Goal: Task Accomplishment & Management: Manage account settings

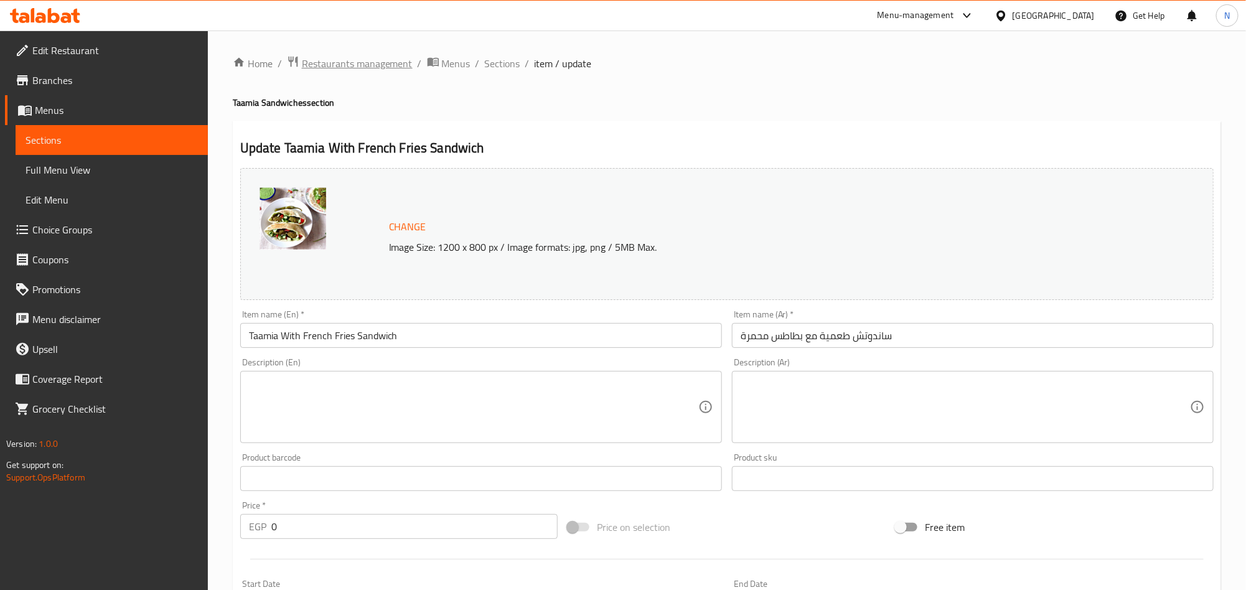
click at [398, 65] on span "Restaurants management" at bounding box center [357, 63] width 111 height 15
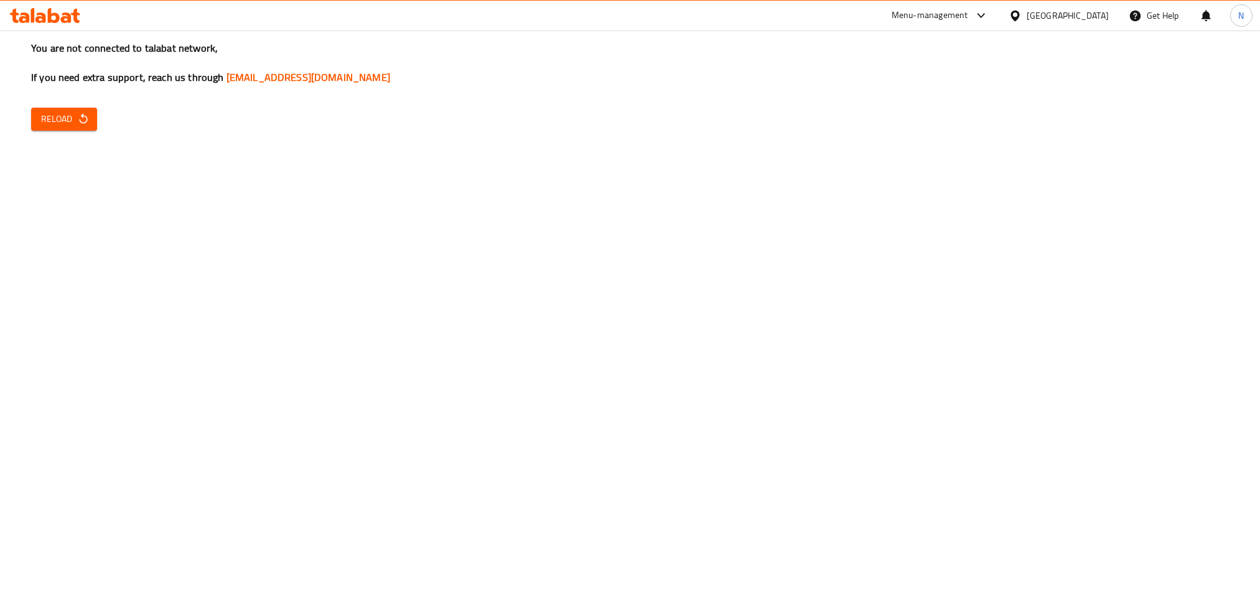
click at [62, 131] on div "You are not connected to talabat network, If you need extra support, reach us t…" at bounding box center [630, 295] width 1260 height 590
click at [65, 126] on span "Reload" at bounding box center [64, 119] width 46 height 16
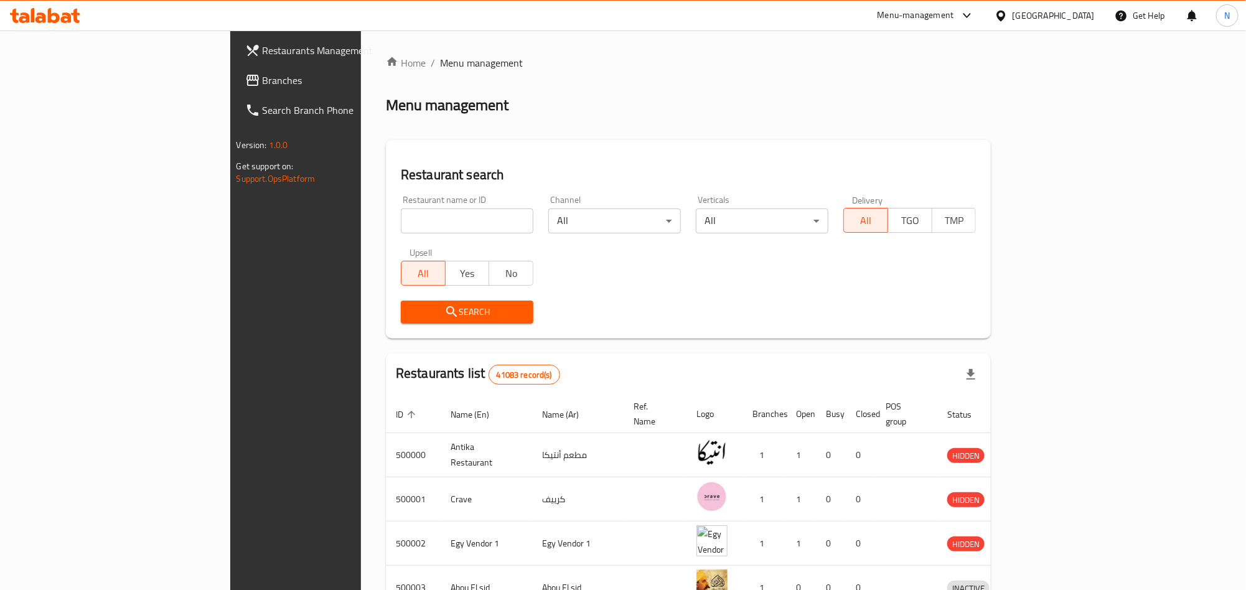
click at [401, 204] on div "Restaurant name or ID Restaurant name or ID" at bounding box center [467, 214] width 133 height 38
click at [401, 209] on input "search" at bounding box center [467, 220] width 133 height 25
paste input "637544"
type input "637544"
click at [444, 307] on icon "submit" at bounding box center [451, 311] width 15 height 15
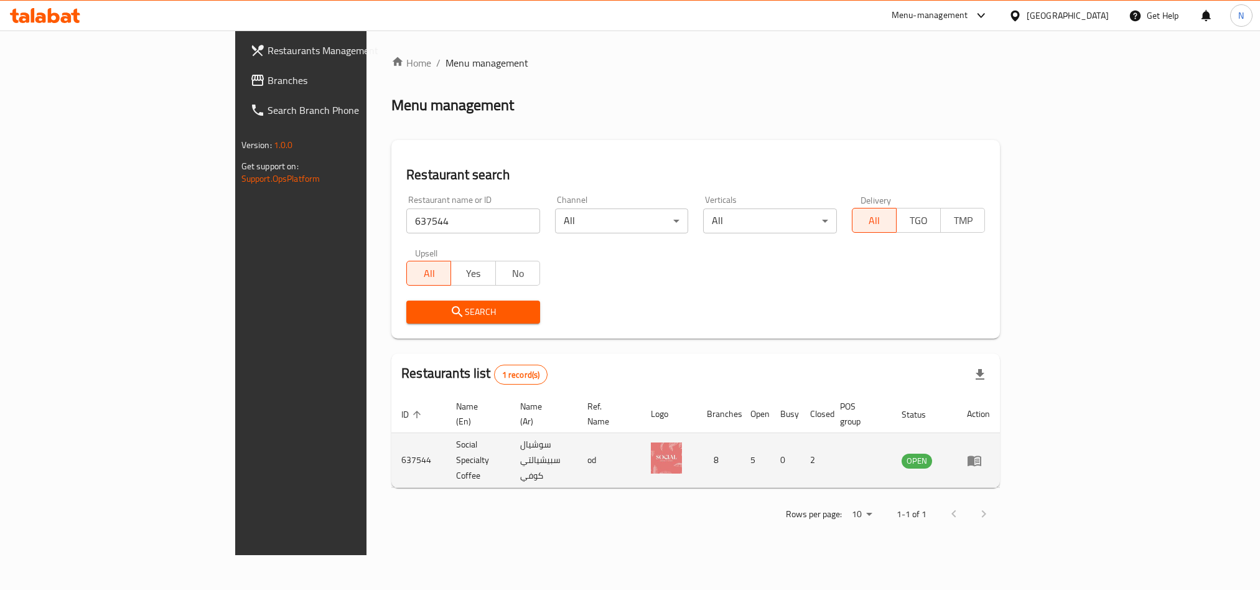
click at [1000, 450] on td "enhanced table" at bounding box center [978, 460] width 43 height 55
click at [990, 453] on link "enhanced table" at bounding box center [978, 460] width 23 height 15
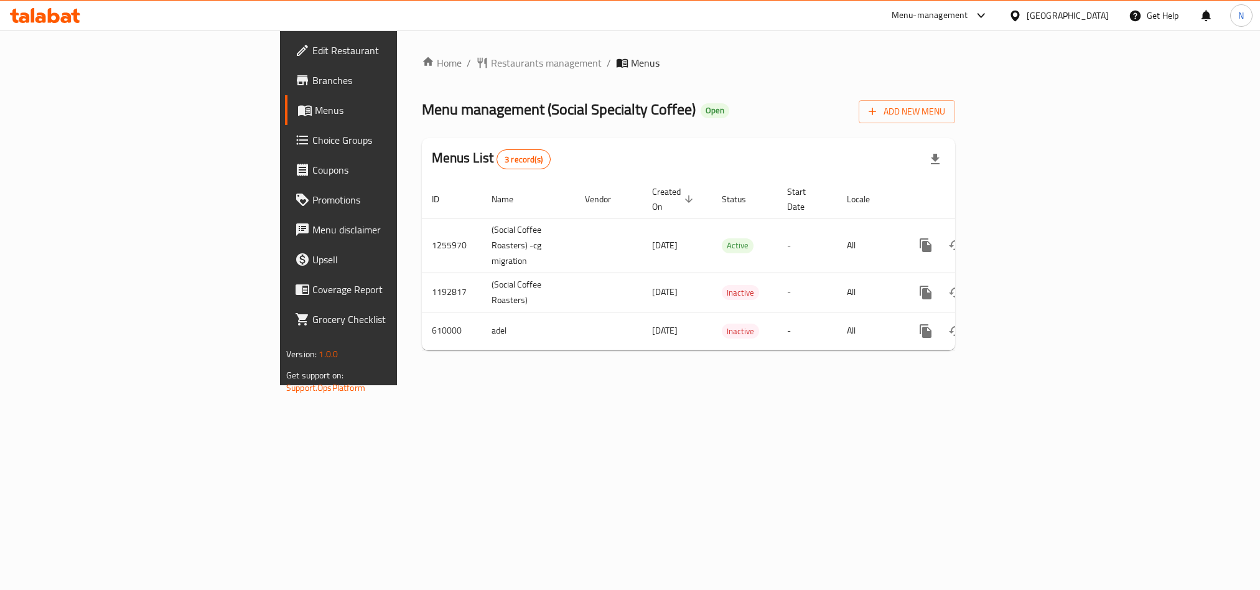
click at [312, 83] on span "Branches" at bounding box center [396, 80] width 168 height 15
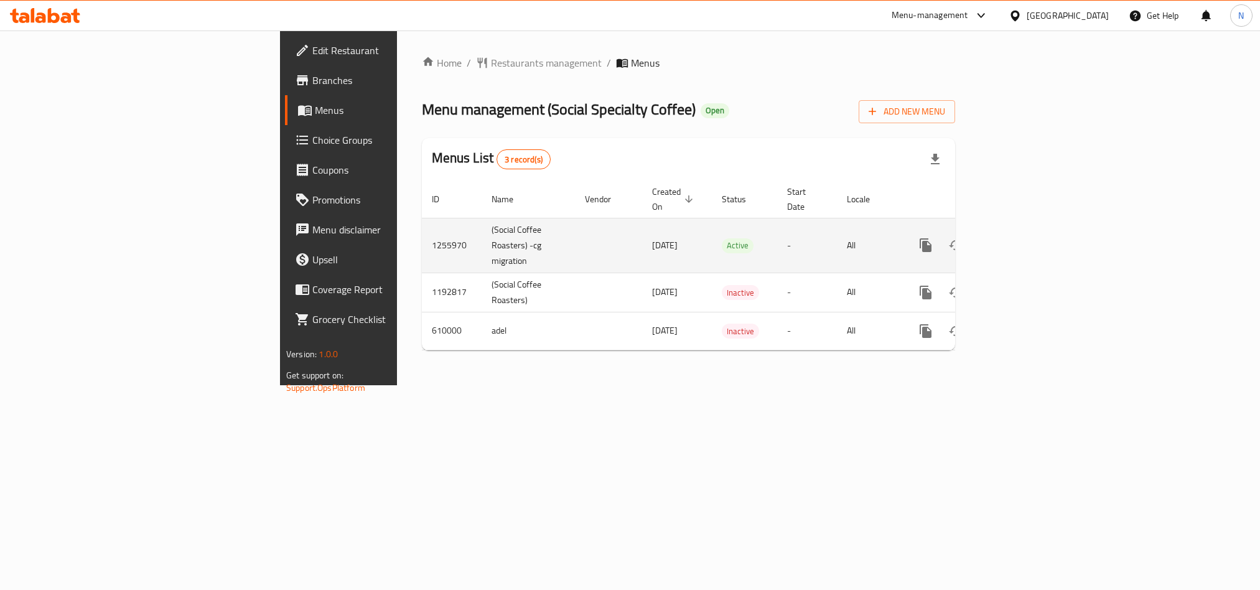
click at [1030, 230] on link "enhanced table" at bounding box center [1016, 245] width 30 height 30
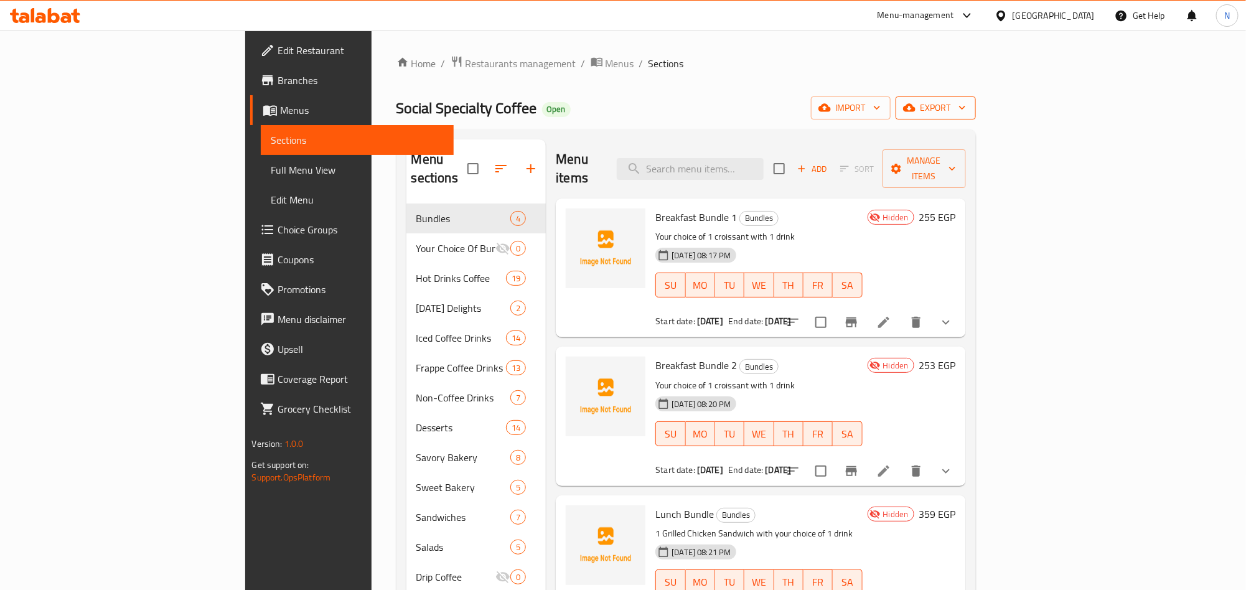
click at [966, 101] on span "export" at bounding box center [935, 108] width 60 height 16
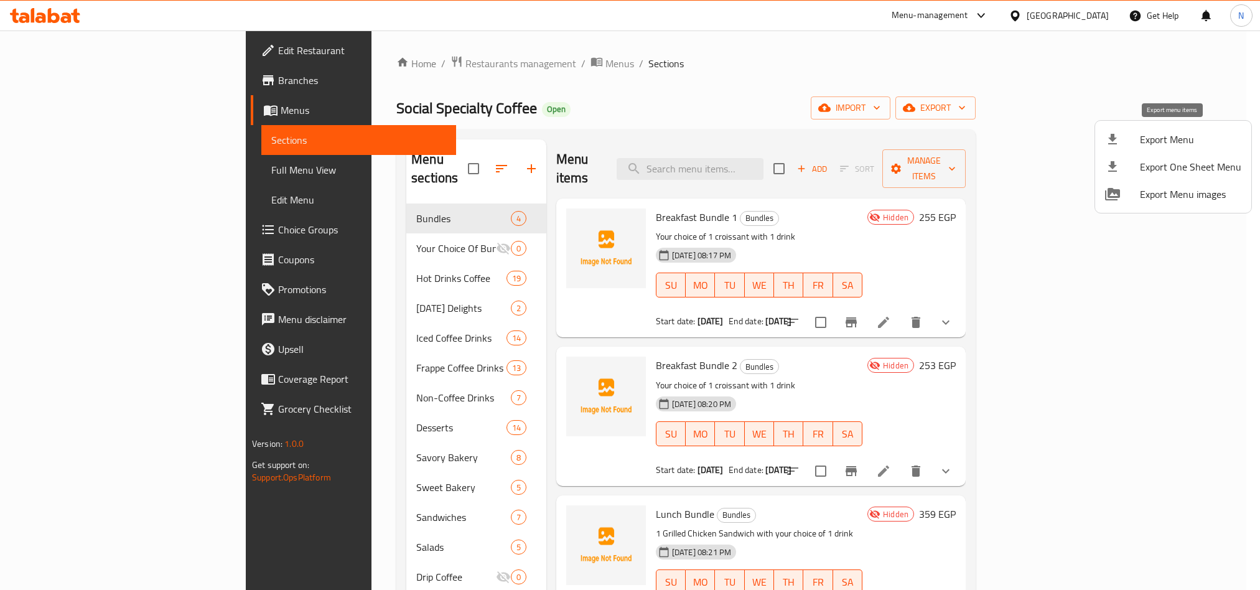
click at [1139, 133] on li "Export Menu" at bounding box center [1173, 139] width 156 height 27
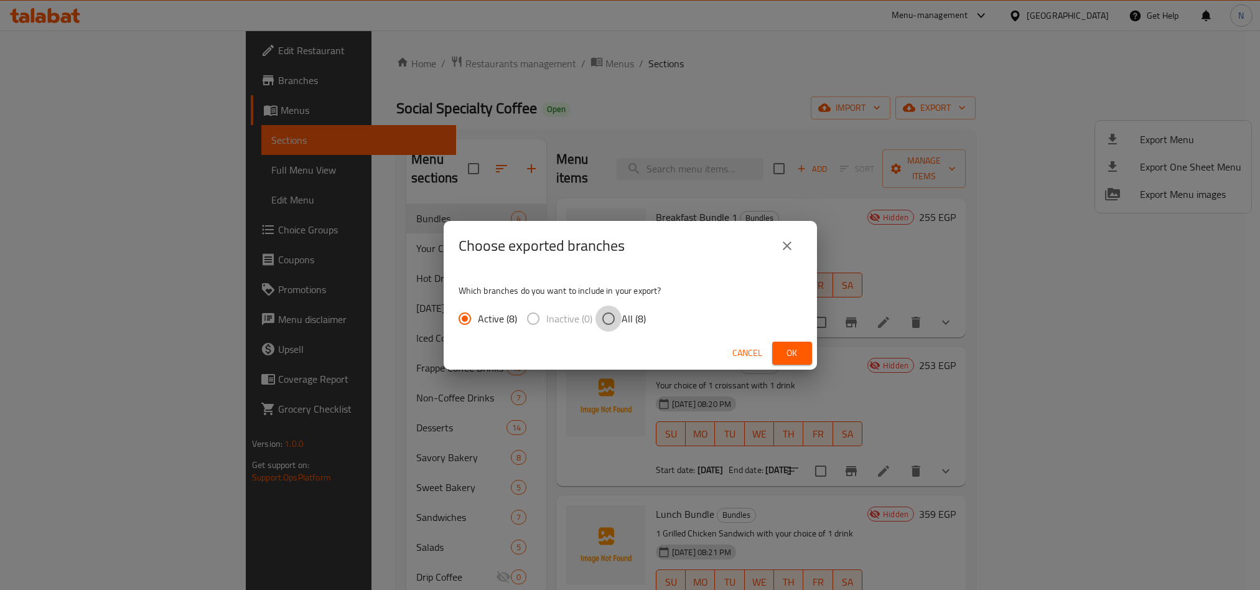
click at [611, 325] on input "All (8)" at bounding box center [609, 319] width 26 height 26
radio input "true"
click at [814, 357] on div "Cancel Ok" at bounding box center [630, 353] width 373 height 33
drag, startPoint x: 806, startPoint y: 357, endPoint x: 721, endPoint y: 353, distance: 85.9
click at [805, 357] on button "Ok" at bounding box center [792, 353] width 40 height 23
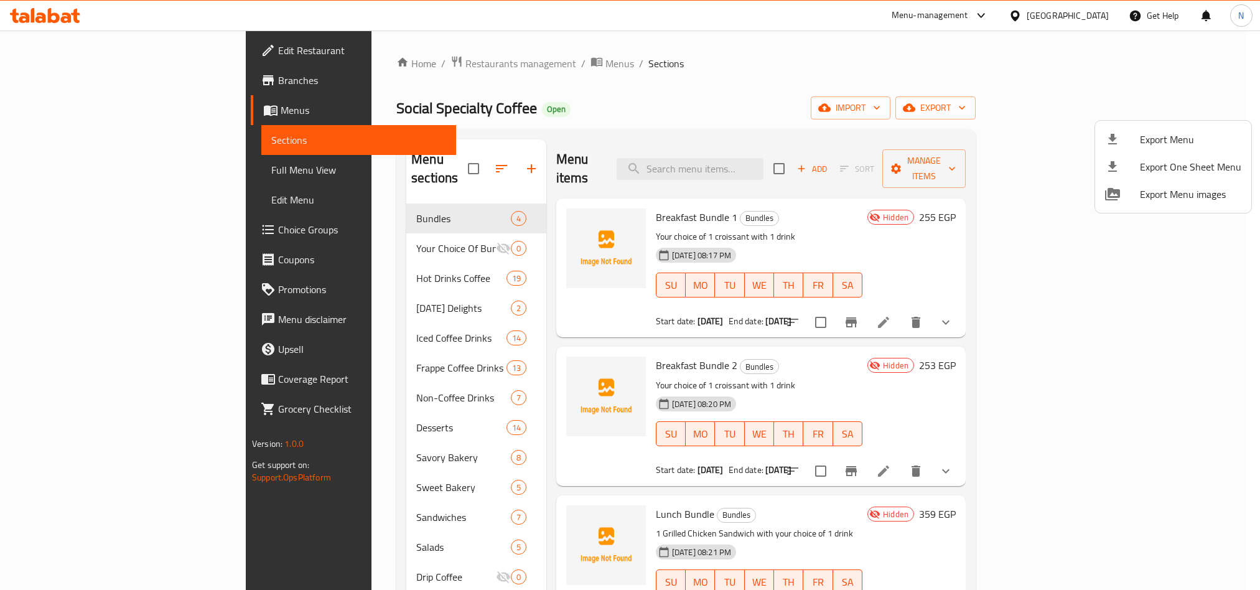
click at [769, 118] on div at bounding box center [630, 295] width 1260 height 590
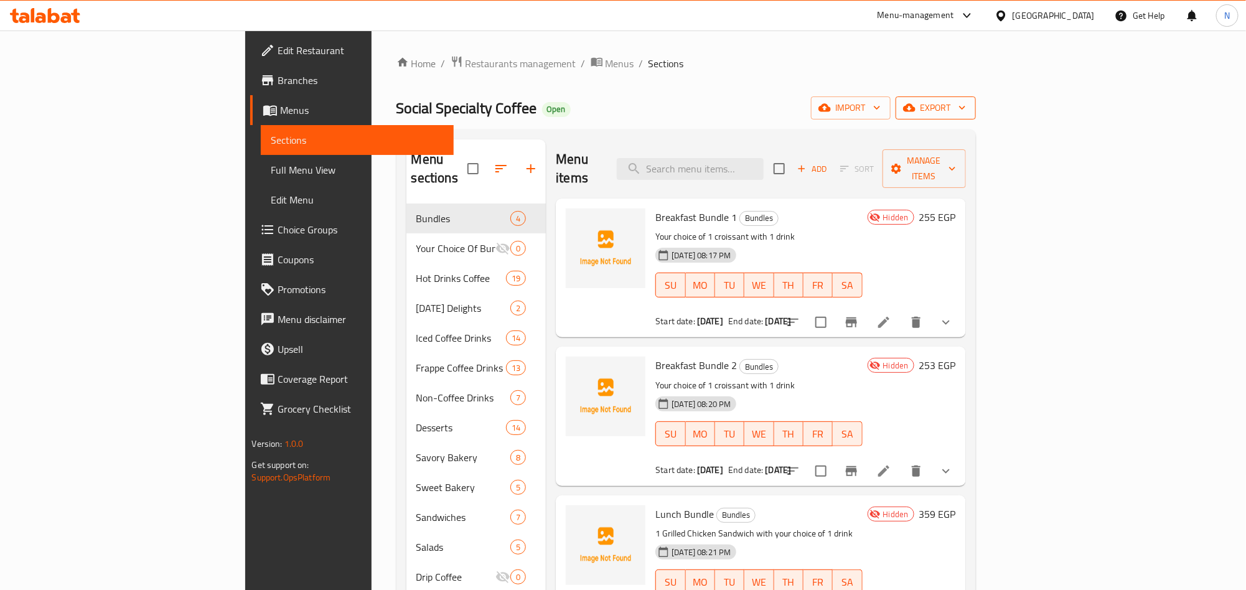
click at [966, 105] on span "export" at bounding box center [935, 108] width 60 height 16
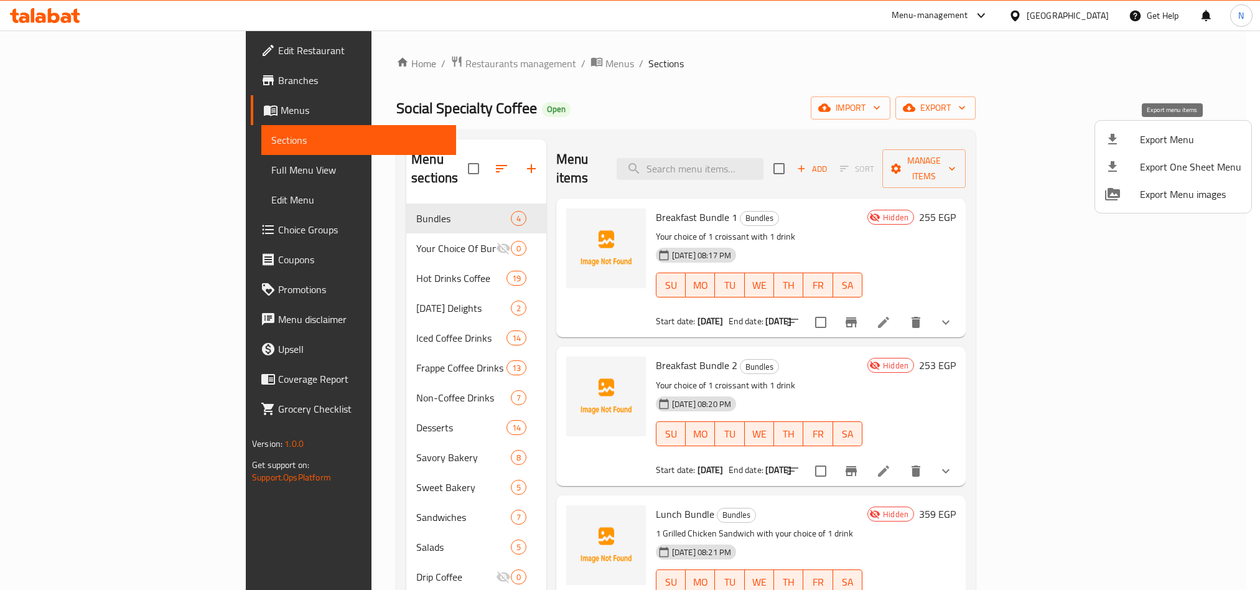
click at [1147, 135] on span "Export Menu" at bounding box center [1190, 139] width 101 height 15
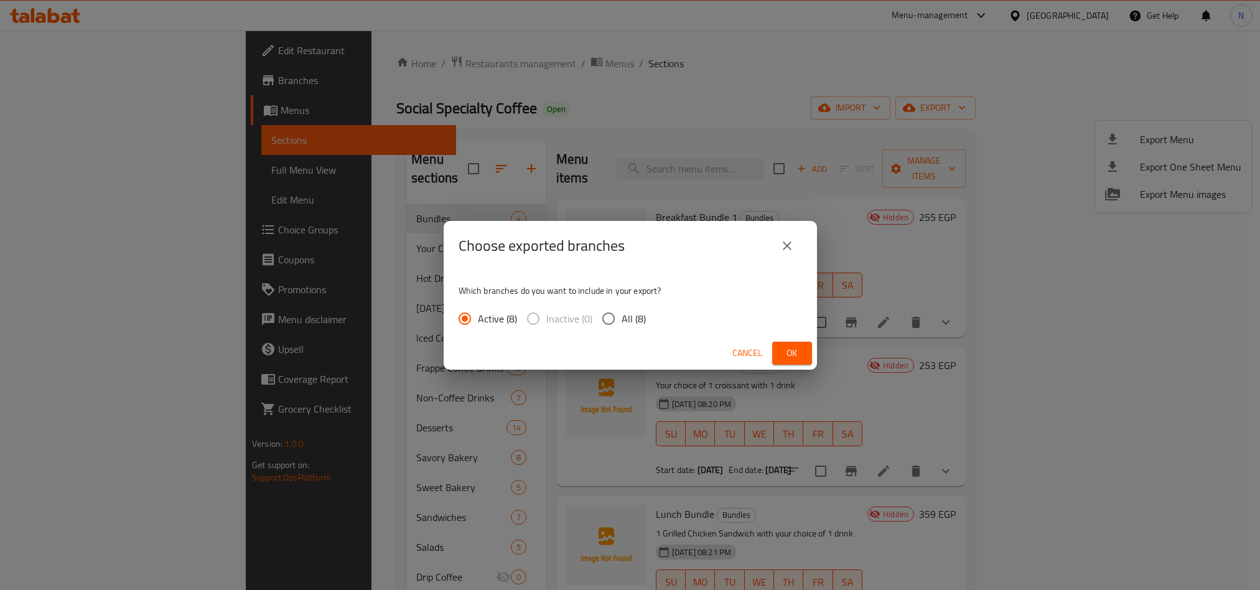
click at [622, 306] on label "All (8)" at bounding box center [621, 319] width 50 height 26
click at [622, 306] on input "All (8)" at bounding box center [609, 319] width 26 height 26
radio input "true"
click at [807, 353] on button "Ok" at bounding box center [792, 353] width 40 height 23
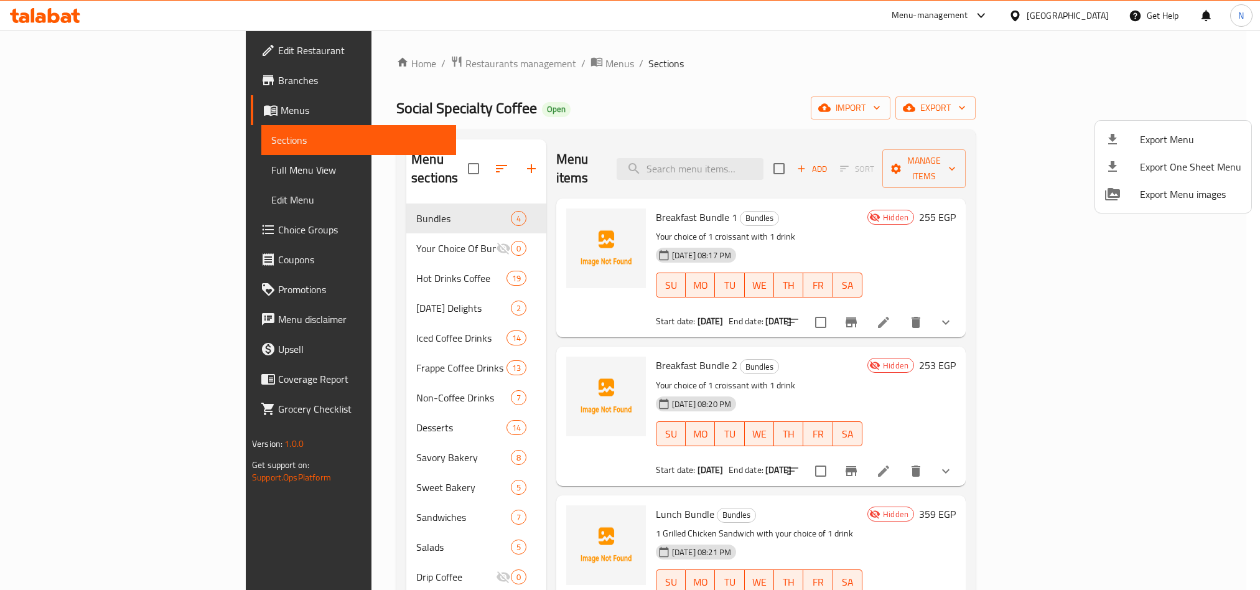
click at [659, 198] on div at bounding box center [630, 295] width 1260 height 590
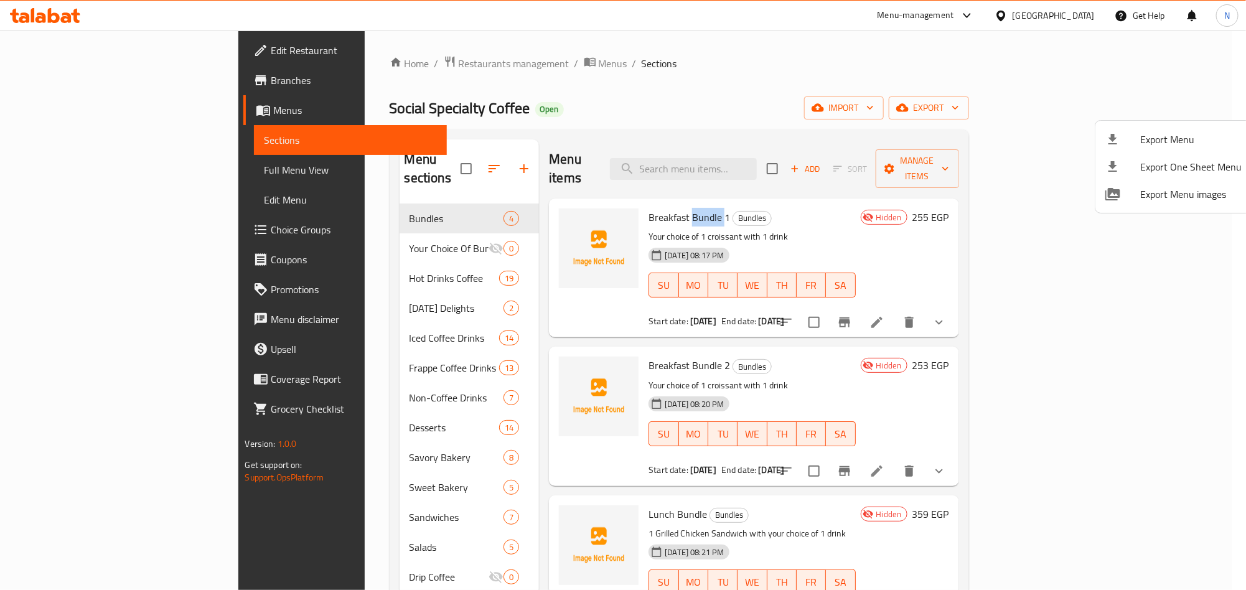
click at [660, 208] on span "Breakfast Bundle 1" at bounding box center [689, 217] width 82 height 19
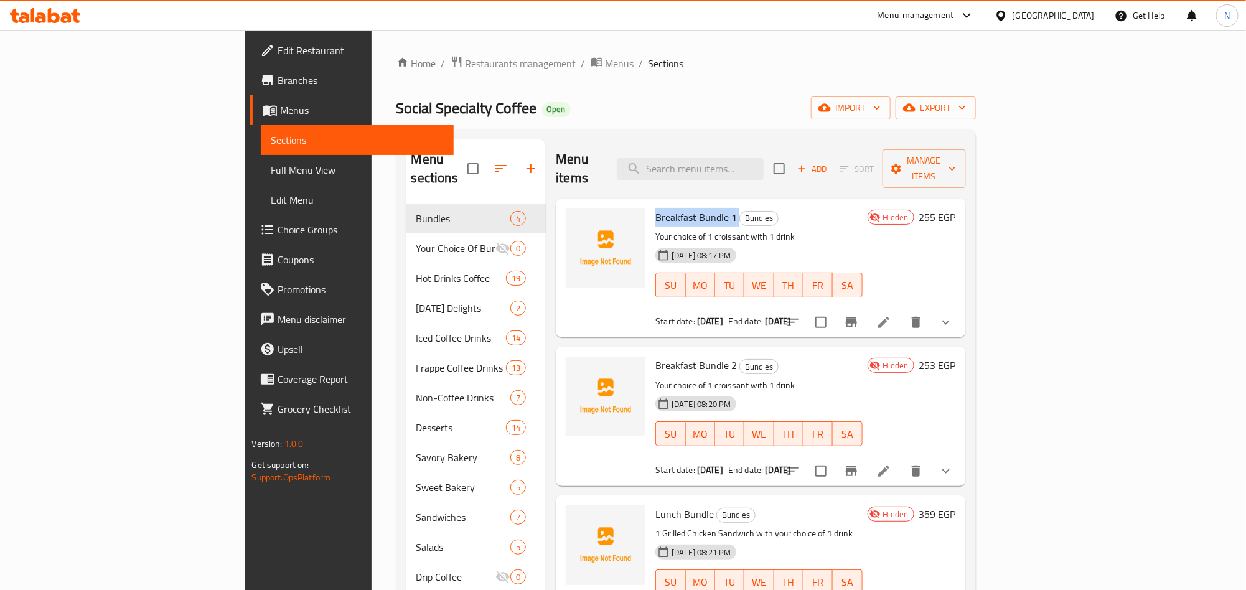
click at [660, 208] on span "Breakfast Bundle 1" at bounding box center [696, 217] width 82 height 19
click at [891, 315] on icon at bounding box center [883, 322] width 15 height 15
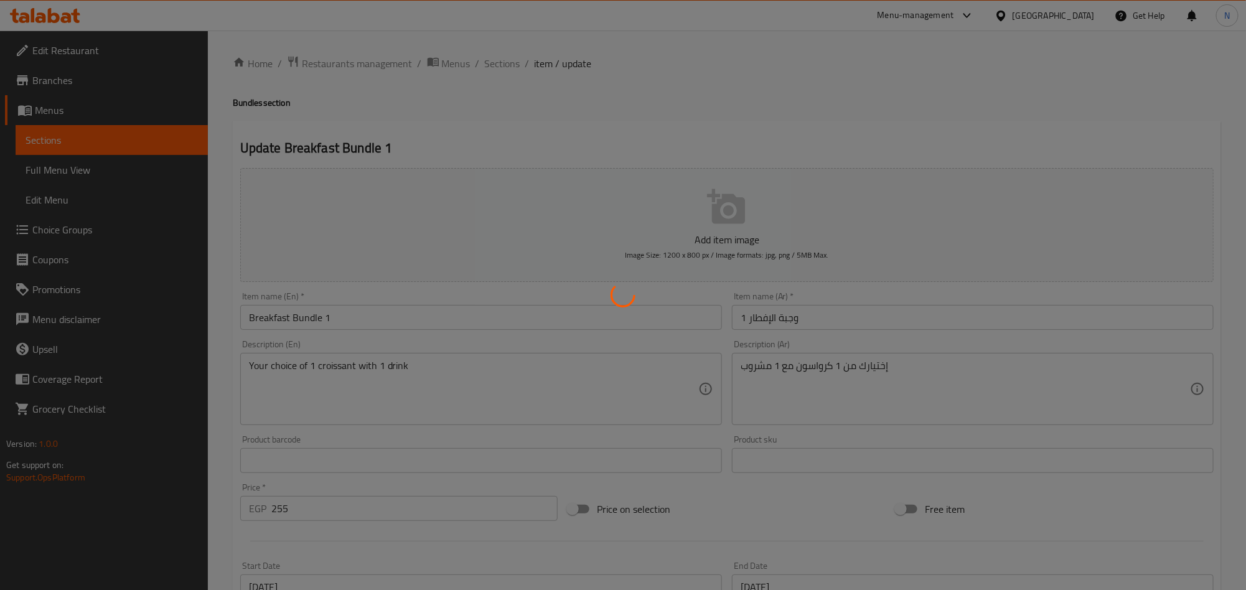
type input "إختر كرواسون وجبة الإفطار 1:"
type input "1"
type input "إختر مشروب وجبة الإفطار 1:"
type input "1"
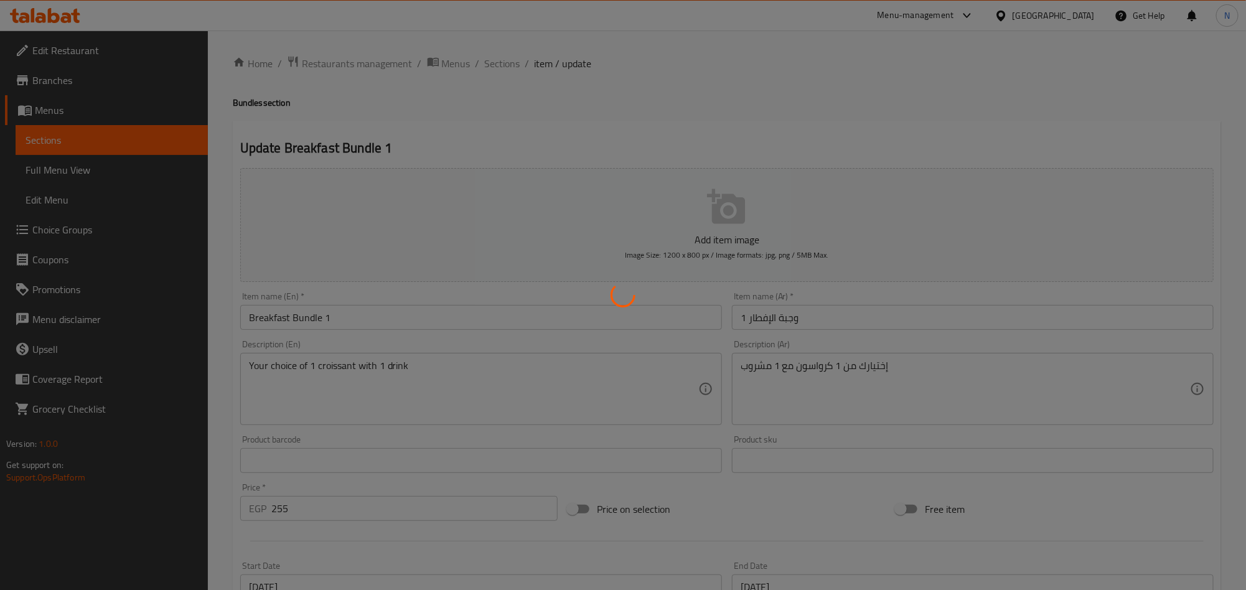
type input "1"
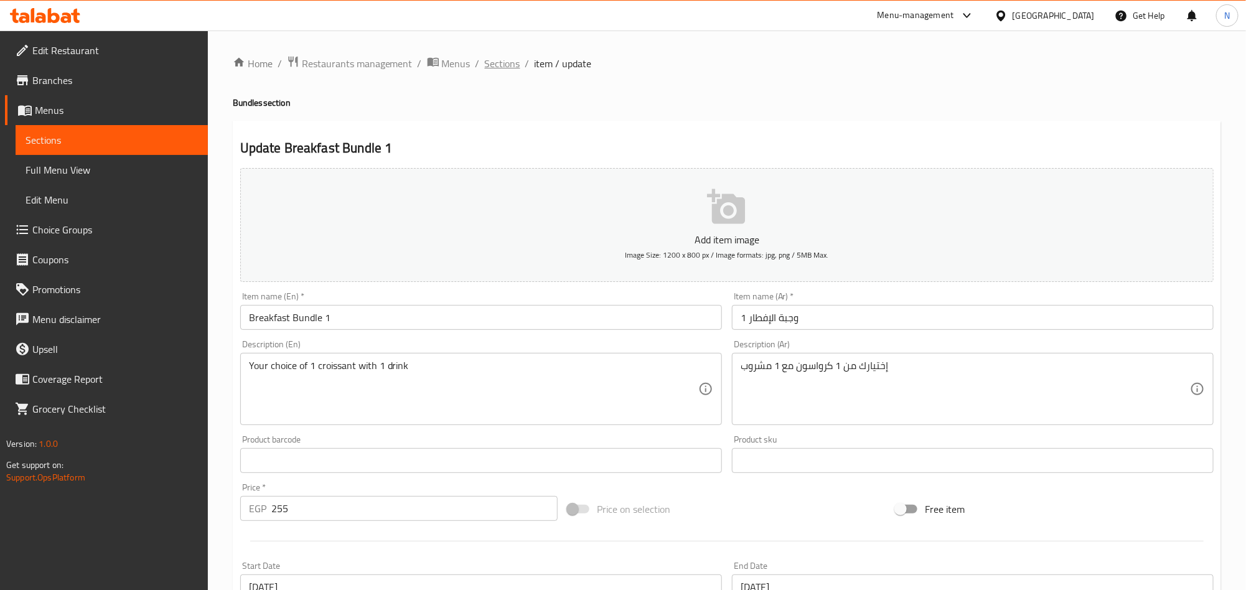
click at [498, 66] on span "Sections" at bounding box center [502, 63] width 35 height 15
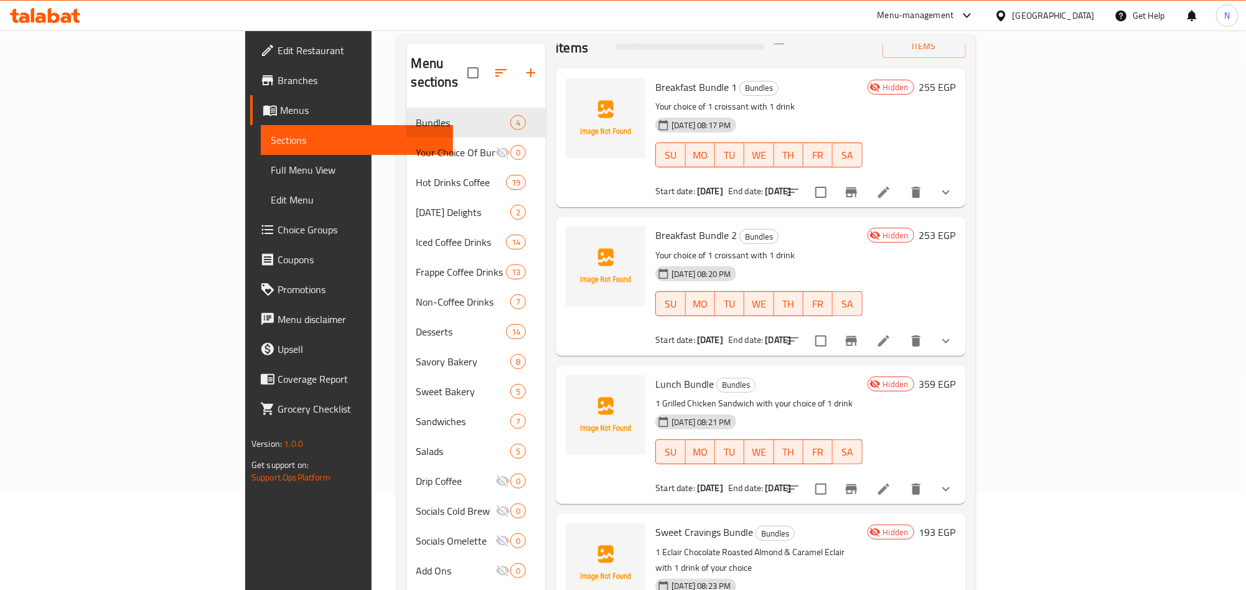
scroll to position [174, 0]
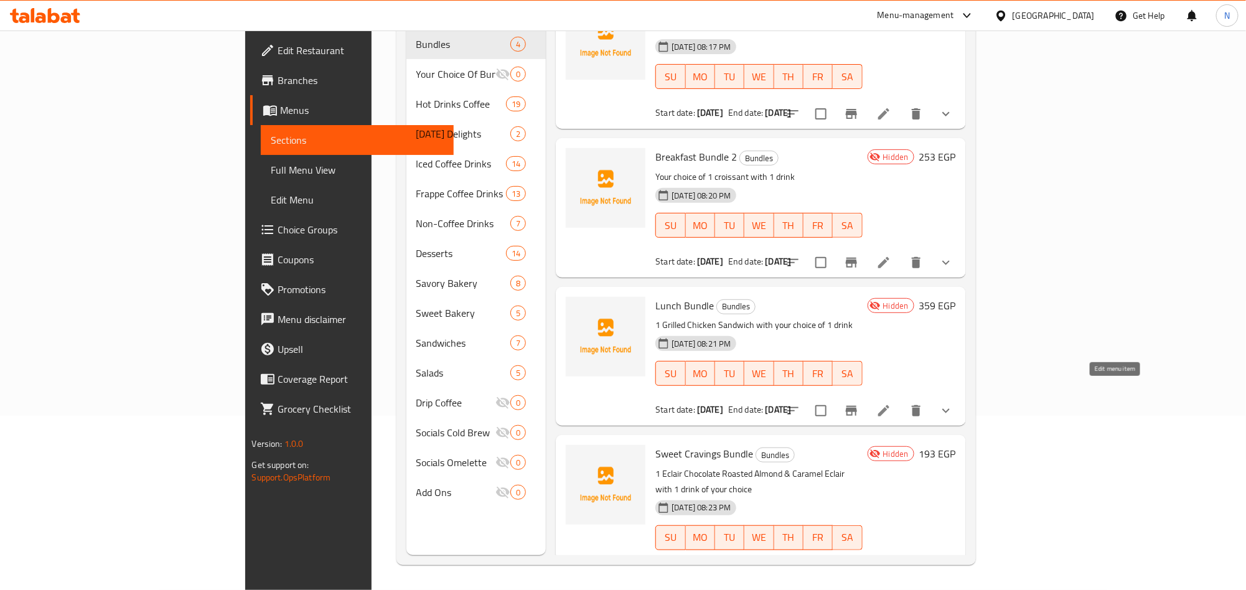
click at [891, 403] on icon at bounding box center [883, 410] width 15 height 15
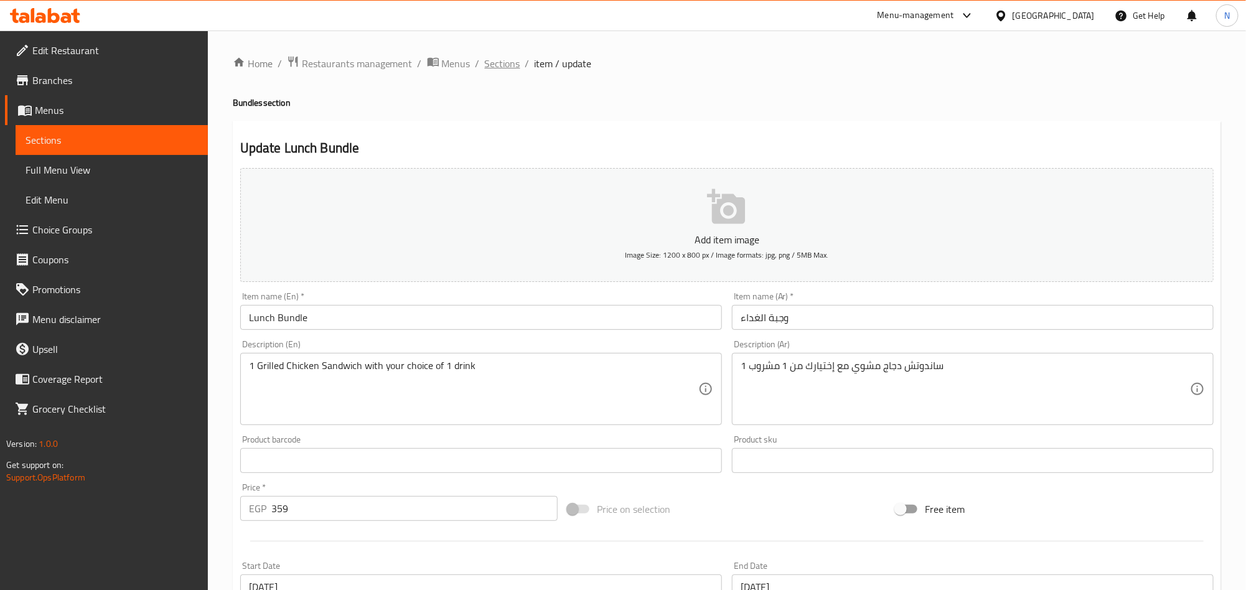
click at [487, 62] on span "Sections" at bounding box center [502, 63] width 35 height 15
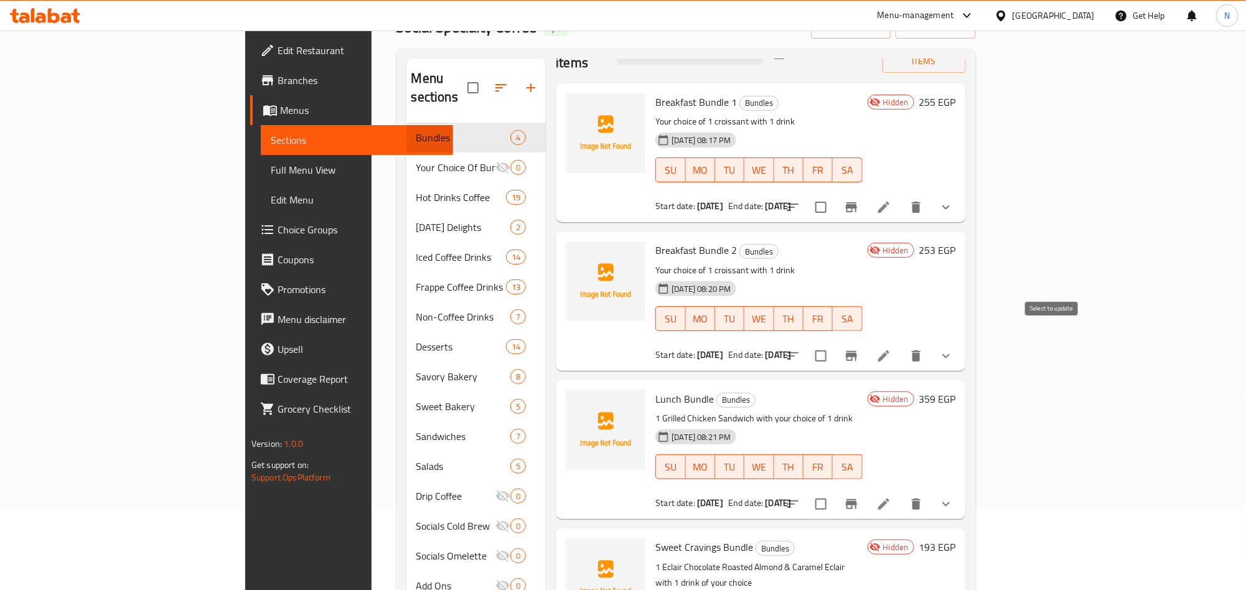
scroll to position [174, 0]
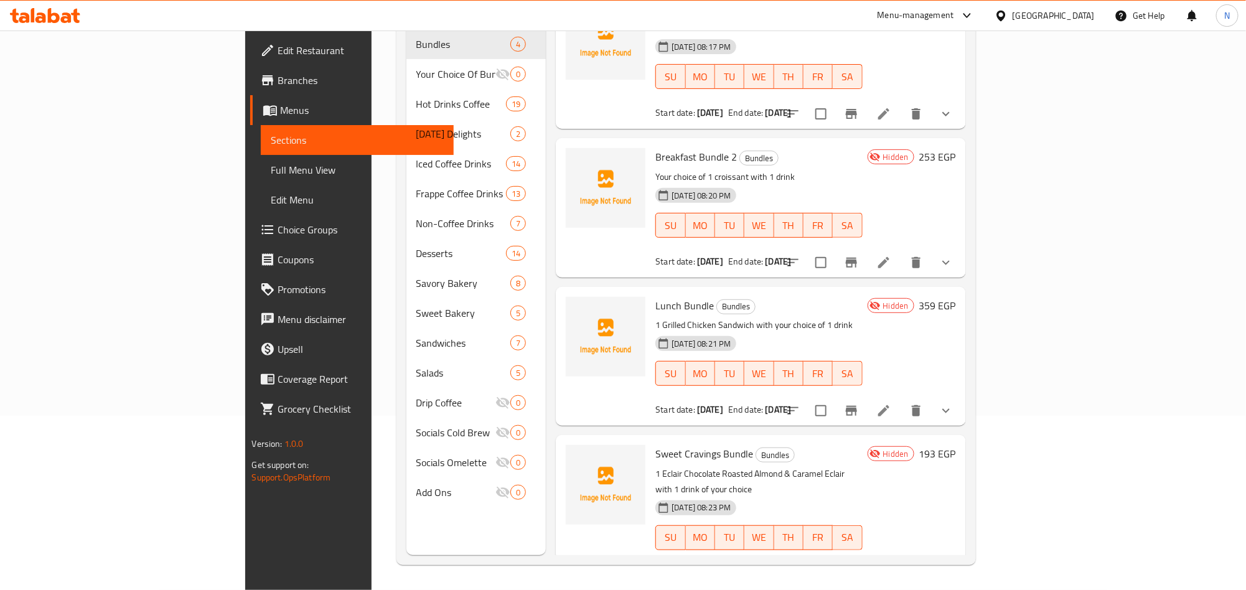
click at [901, 564] on li at bounding box center [883, 575] width 35 height 22
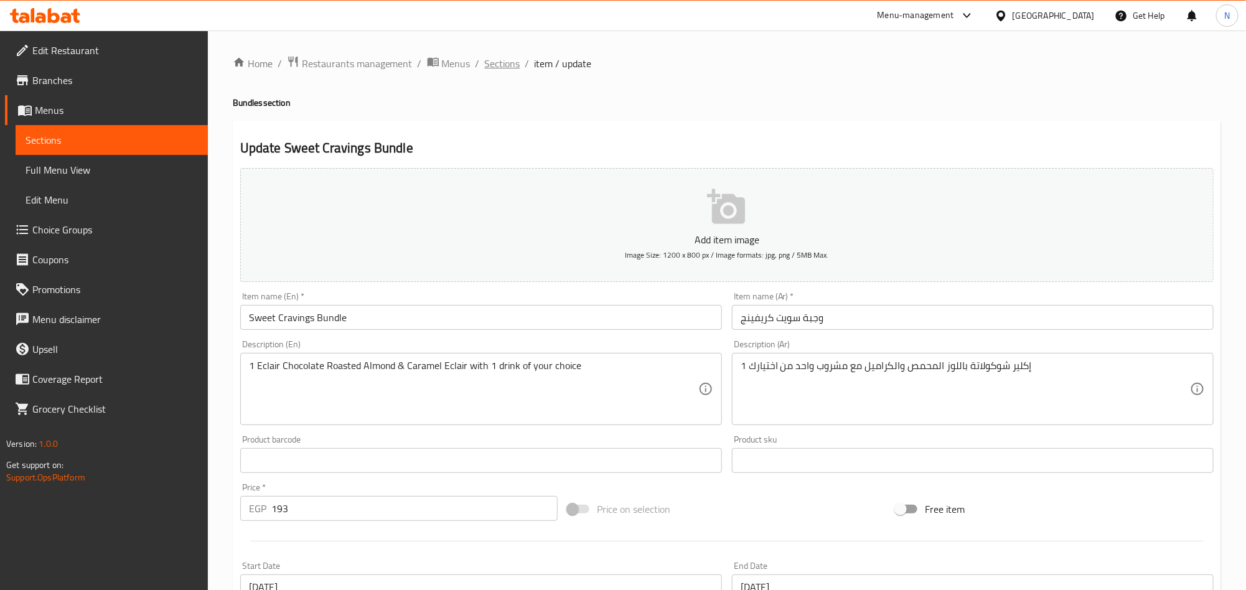
click at [503, 68] on span "Sections" at bounding box center [502, 63] width 35 height 15
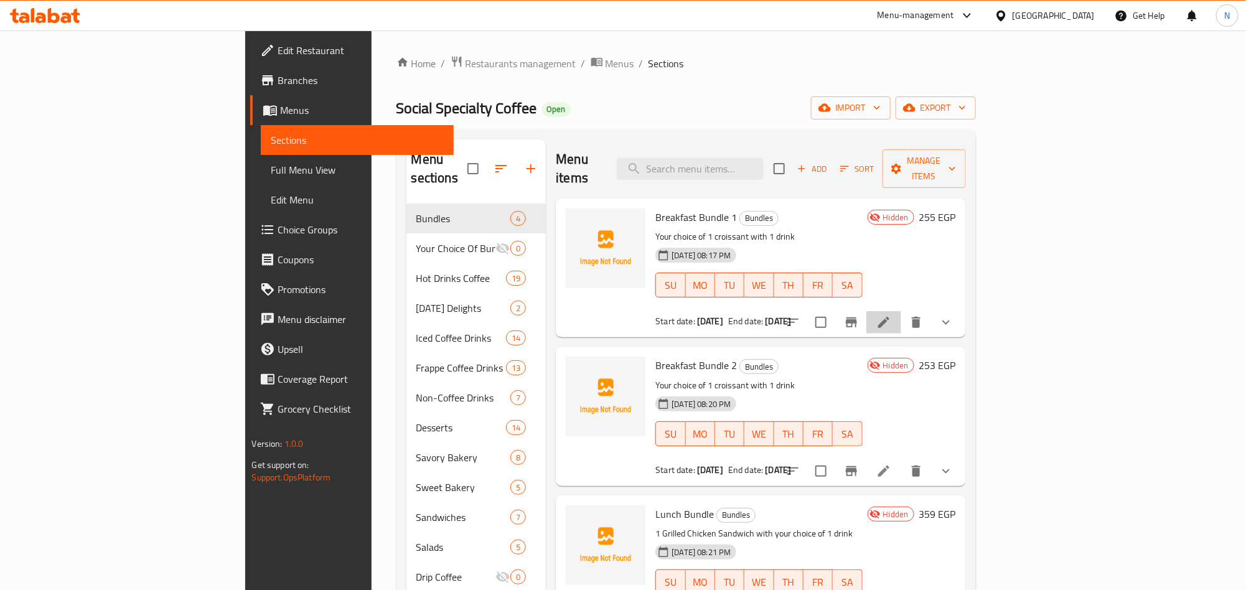
click at [901, 311] on li at bounding box center [883, 322] width 35 height 22
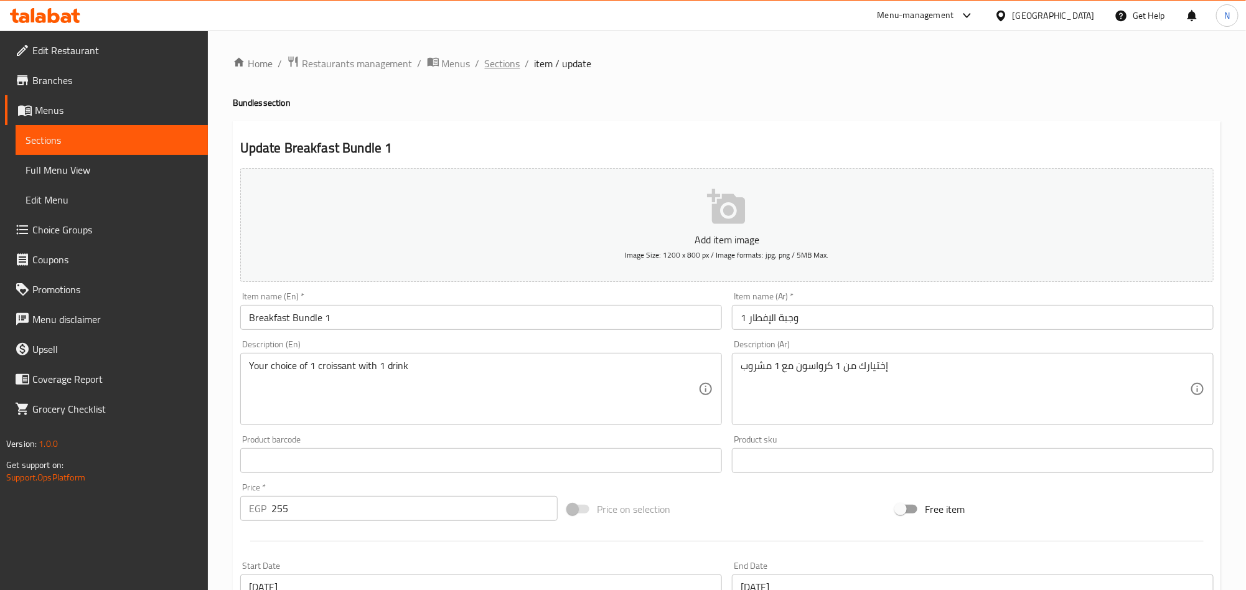
click at [493, 68] on span "Sections" at bounding box center [502, 63] width 35 height 15
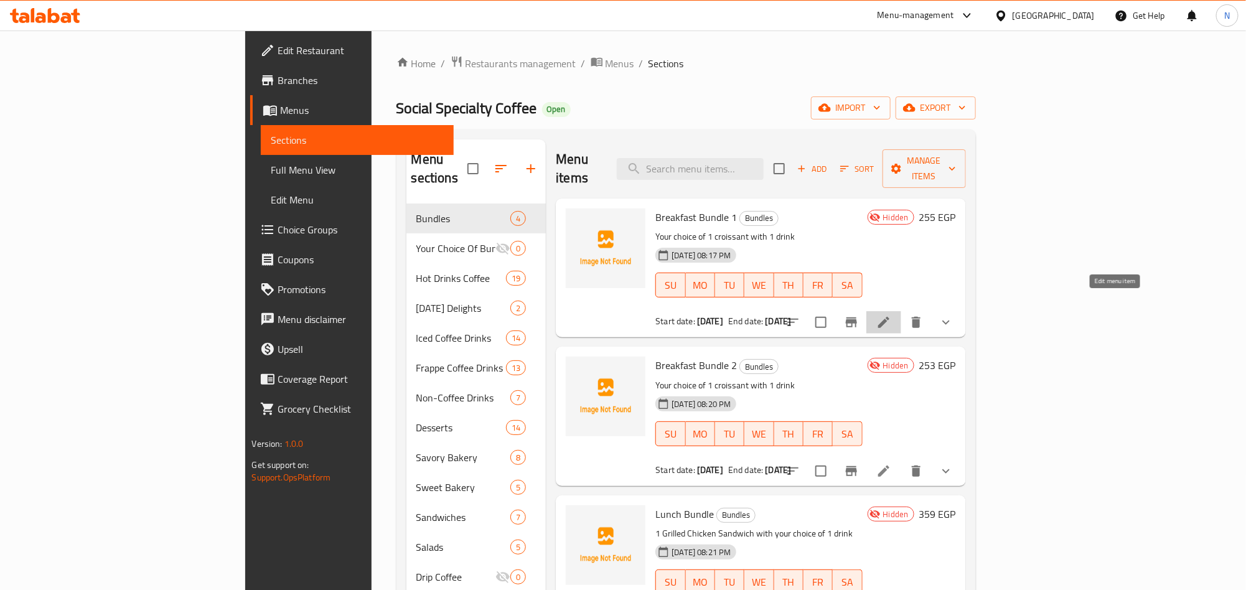
click at [891, 315] on icon at bounding box center [883, 322] width 15 height 15
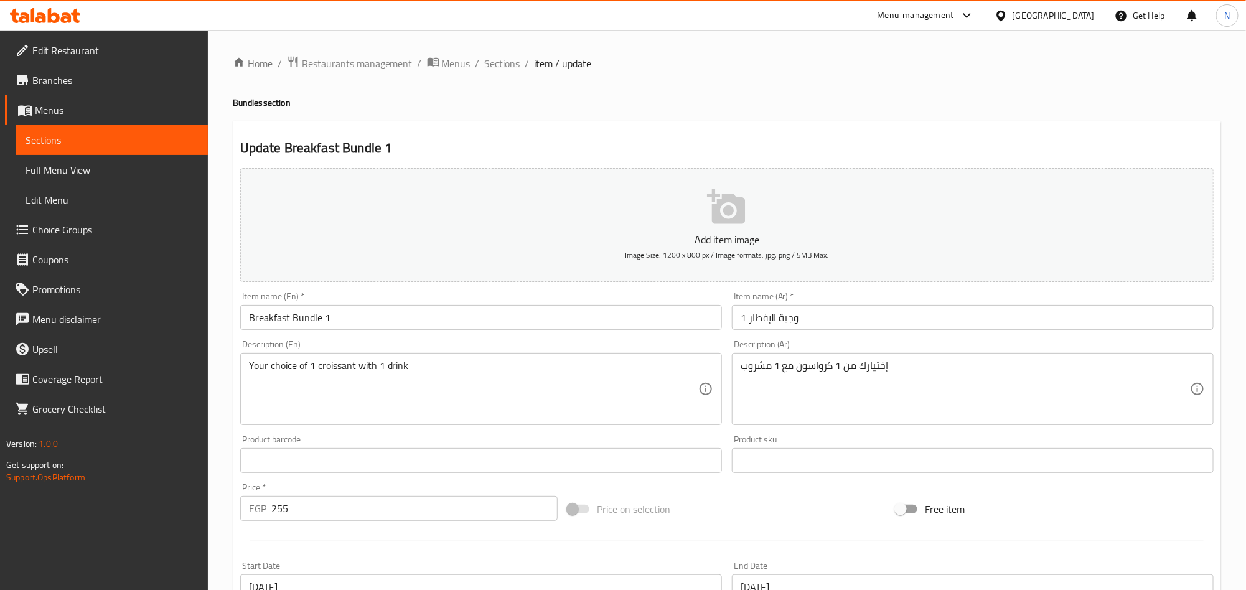
click at [510, 66] on span "Sections" at bounding box center [502, 63] width 35 height 15
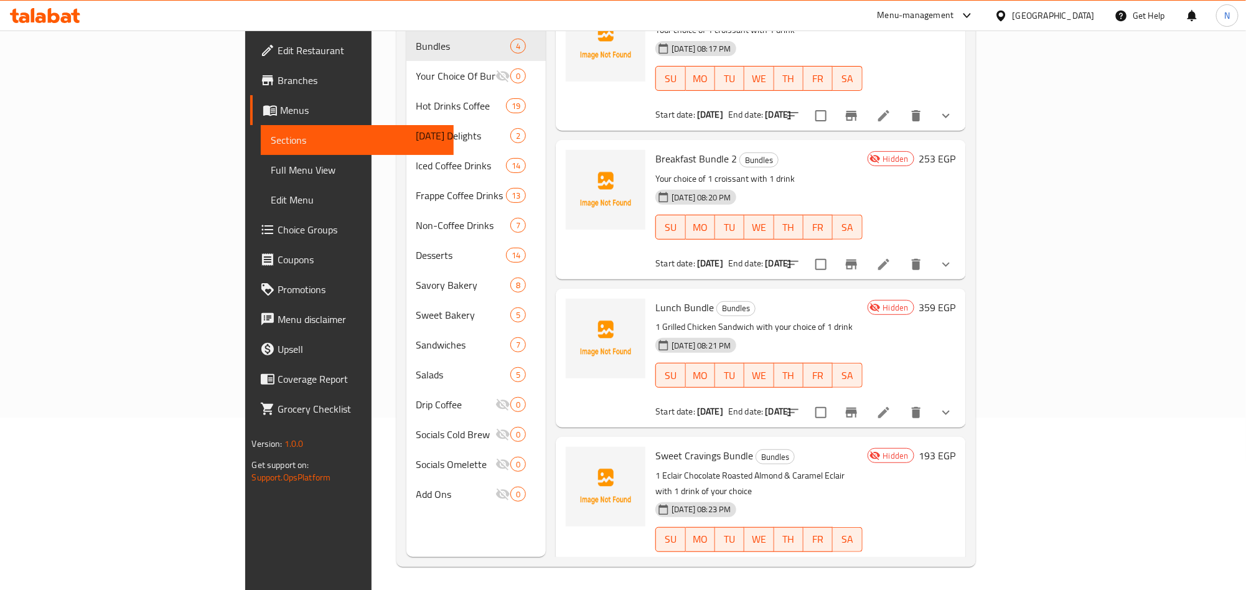
scroll to position [174, 0]
click at [891, 403] on icon at bounding box center [883, 410] width 15 height 15
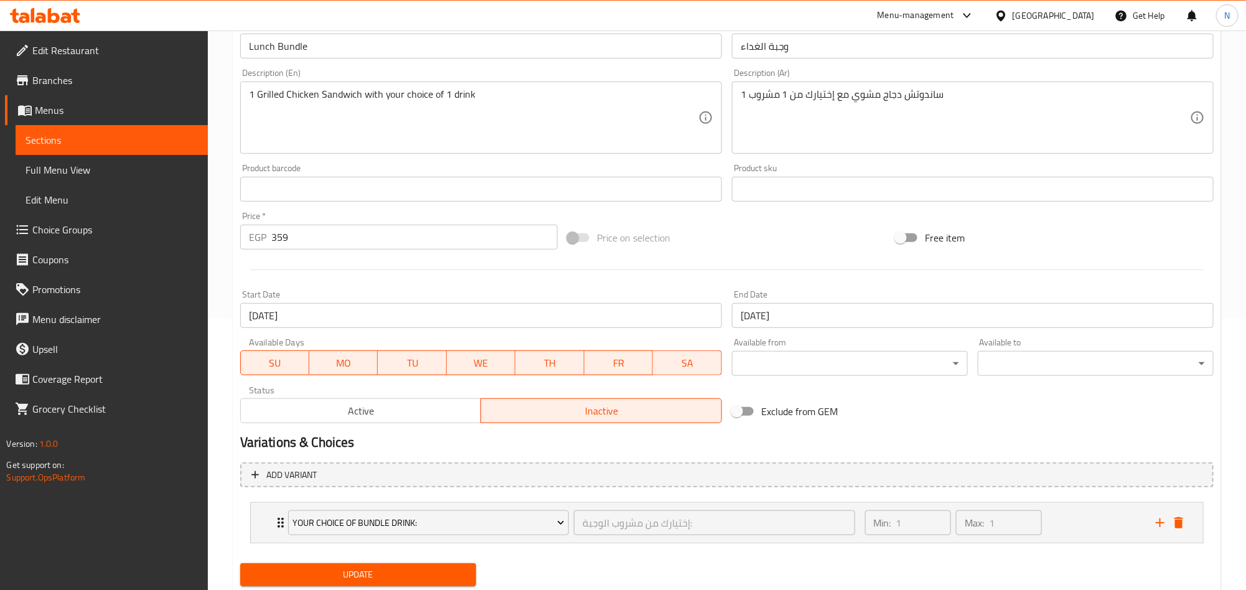
scroll to position [311, 0]
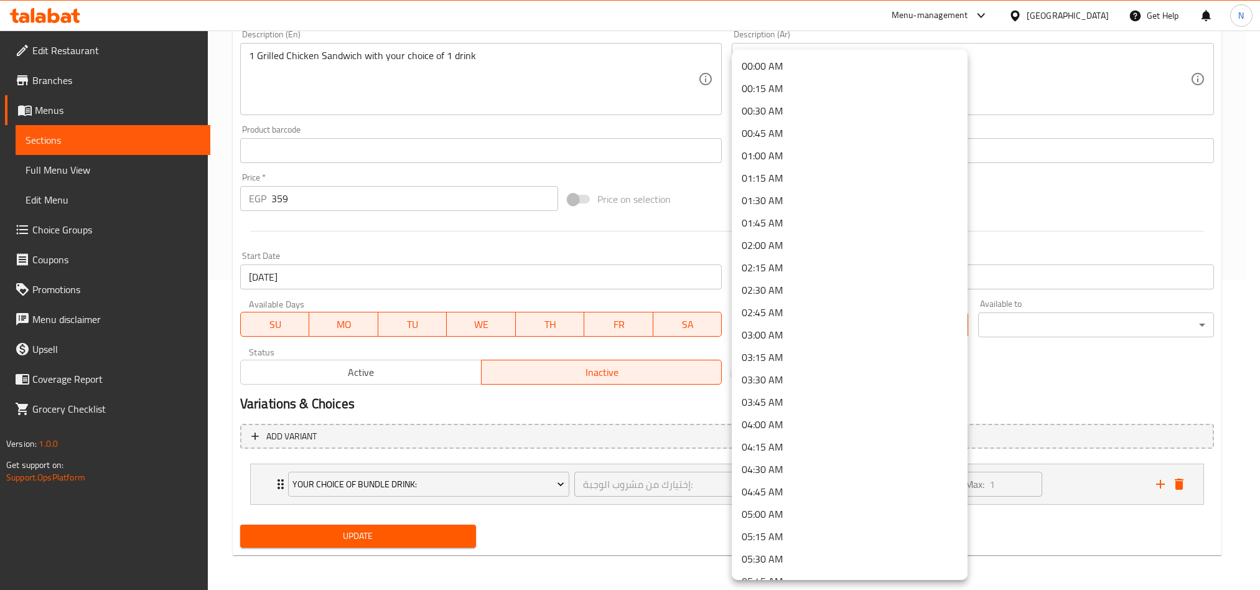
click at [766, 280] on body "​ Menu-management Egypt Get Help N Edit Restaurant Branches Menus Sections Full…" at bounding box center [630, 0] width 1260 height 559
click at [561, 227] on div at bounding box center [630, 295] width 1260 height 590
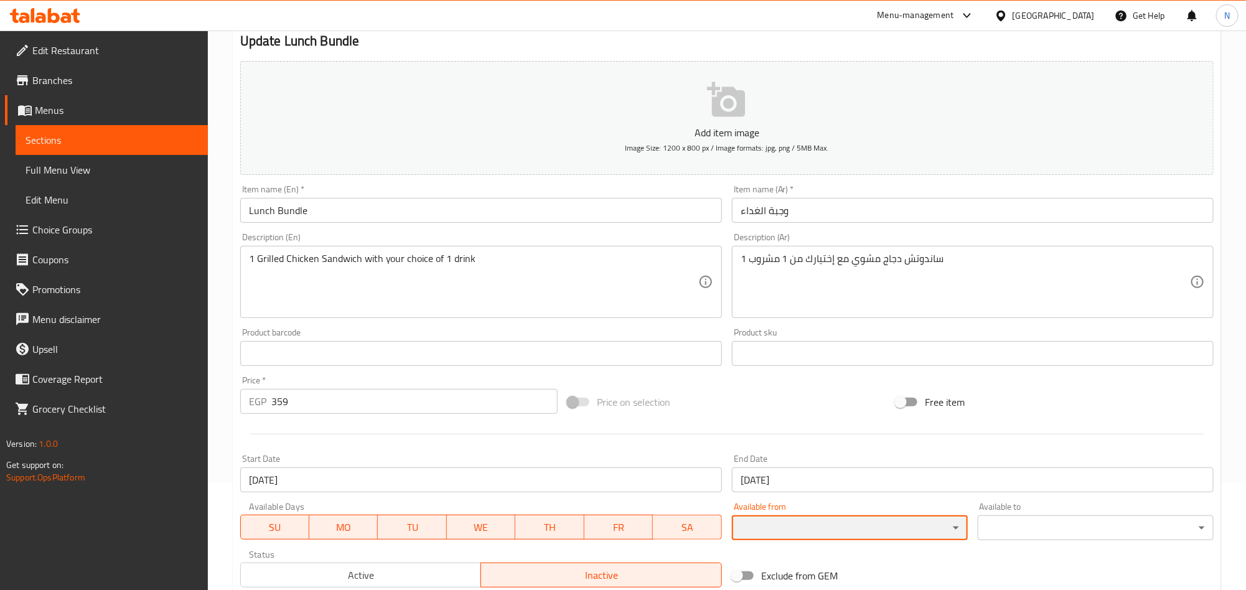
scroll to position [0, 0]
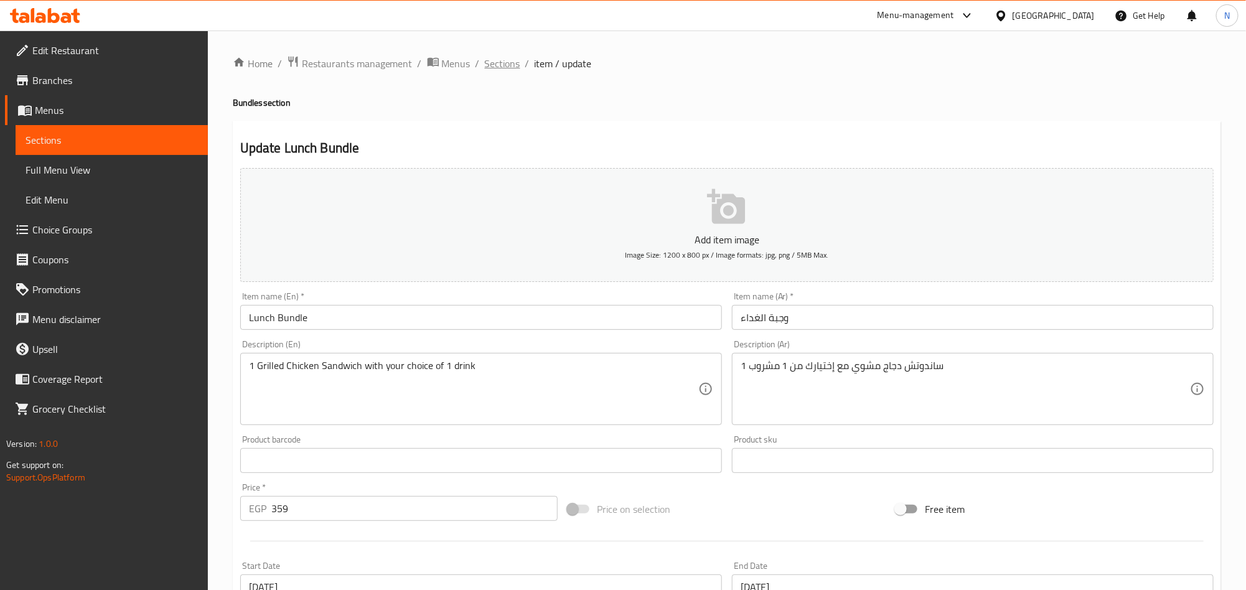
click at [493, 60] on span "Sections" at bounding box center [502, 63] width 35 height 15
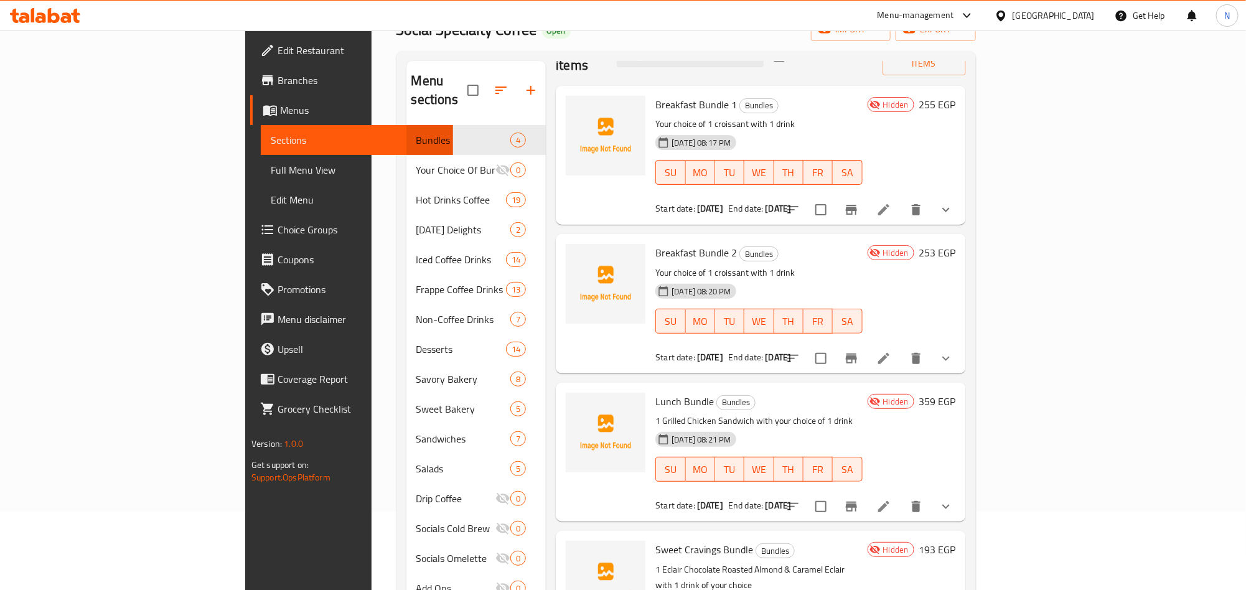
scroll to position [174, 0]
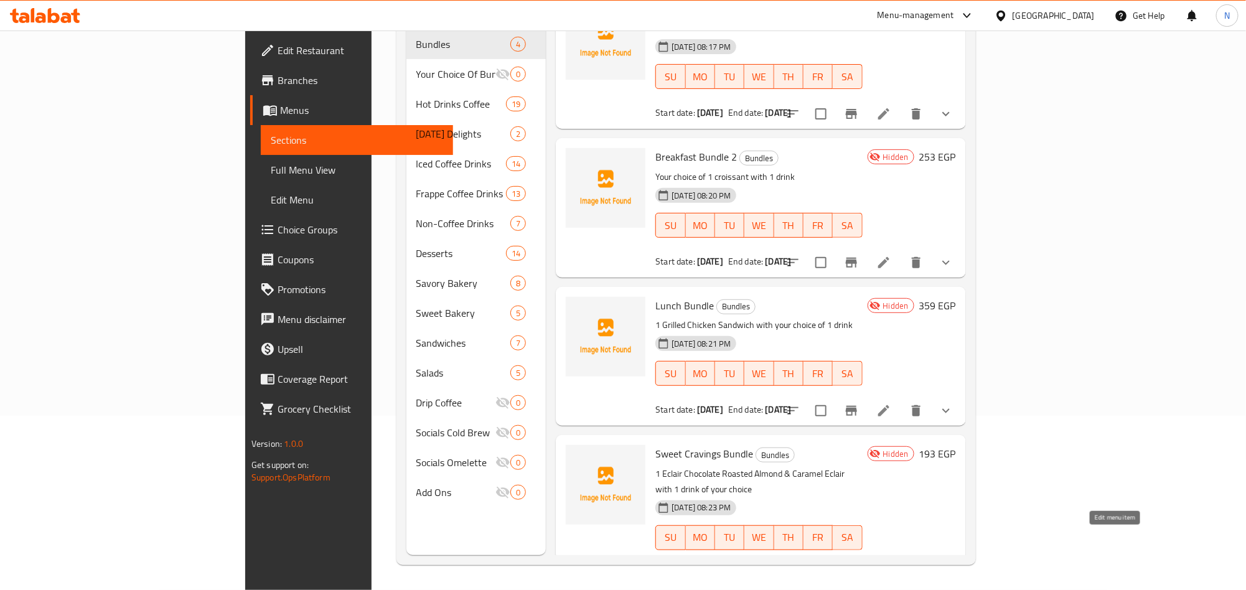
click at [891, 568] on icon at bounding box center [883, 575] width 15 height 15
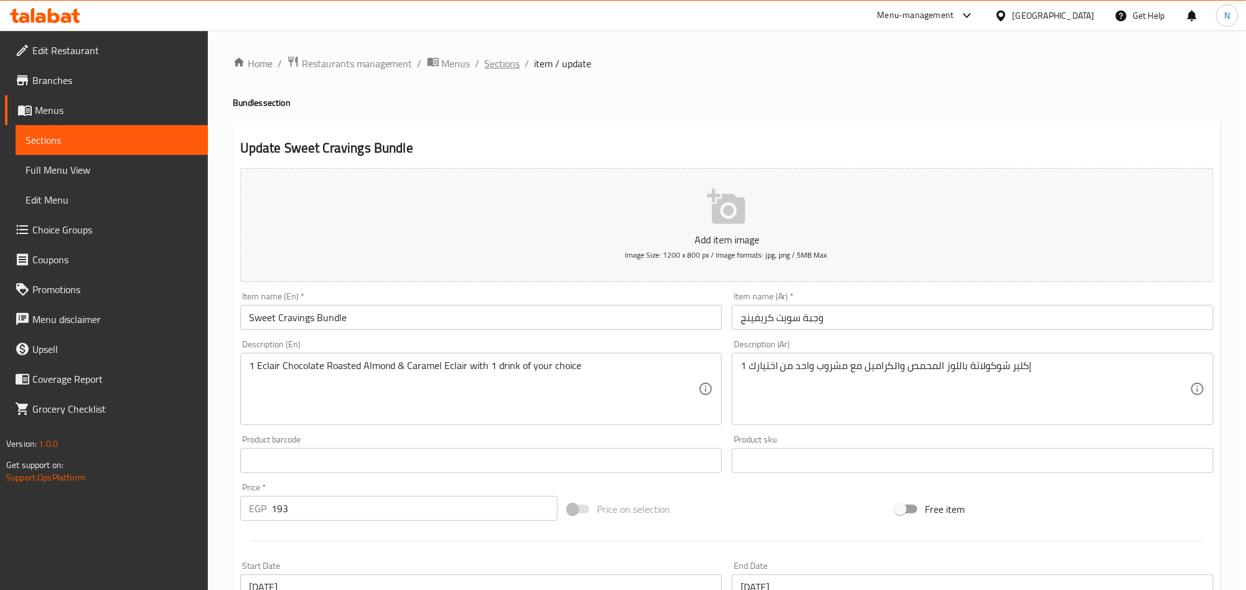
click at [485, 63] on span "Sections" at bounding box center [502, 63] width 35 height 15
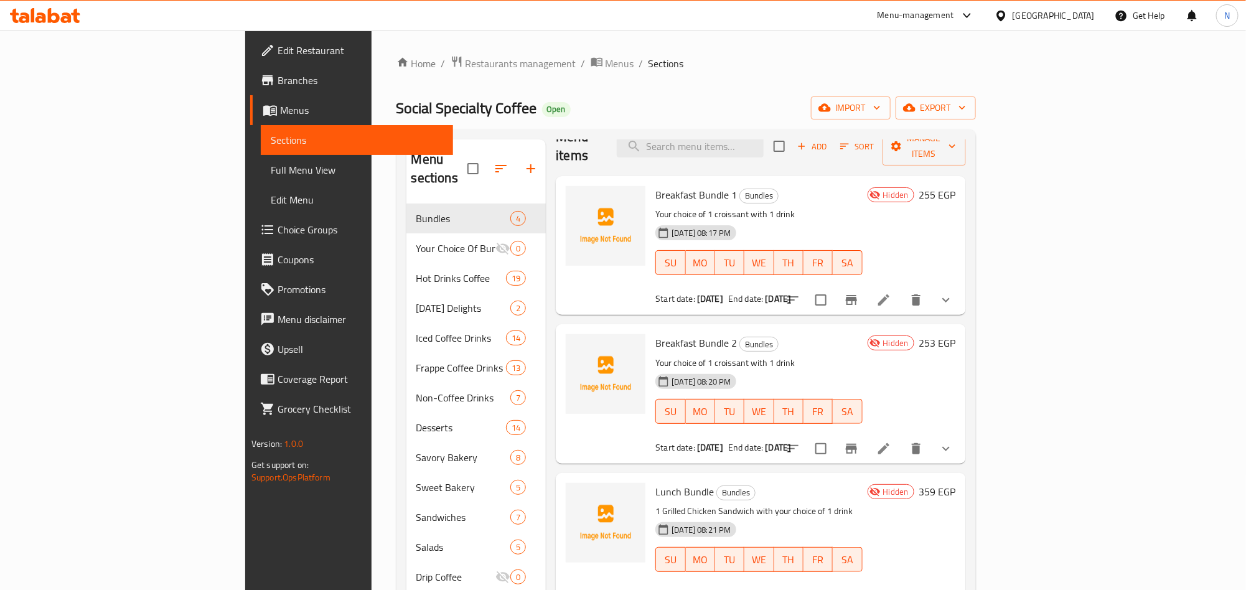
scroll to position [34, 0]
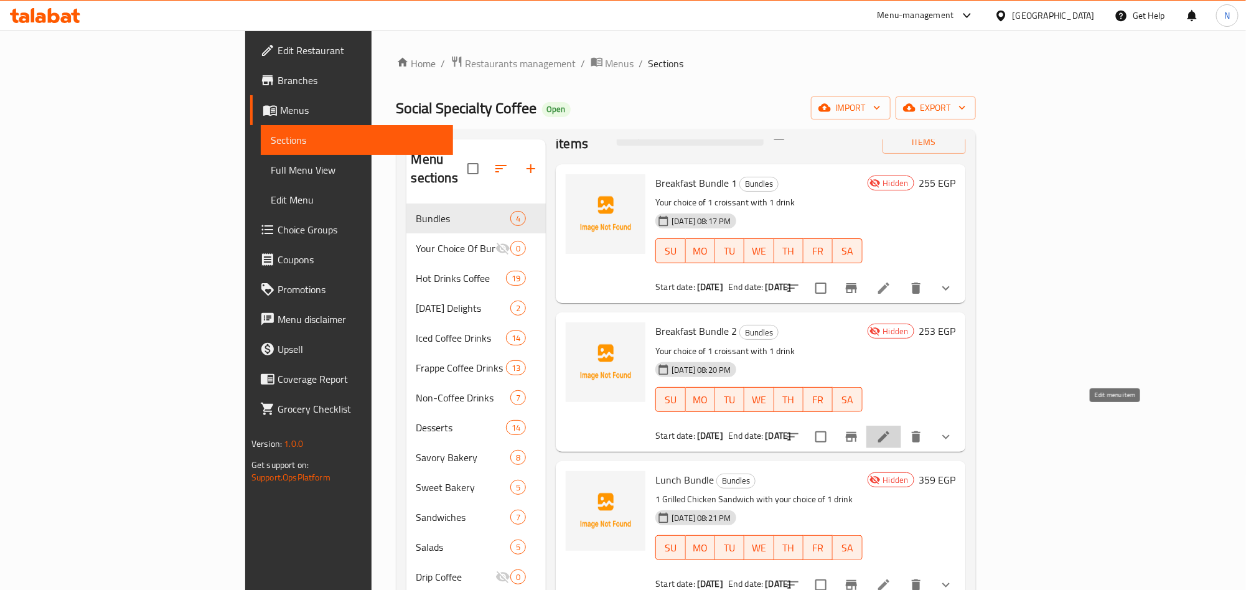
click at [891, 429] on icon at bounding box center [883, 436] width 15 height 15
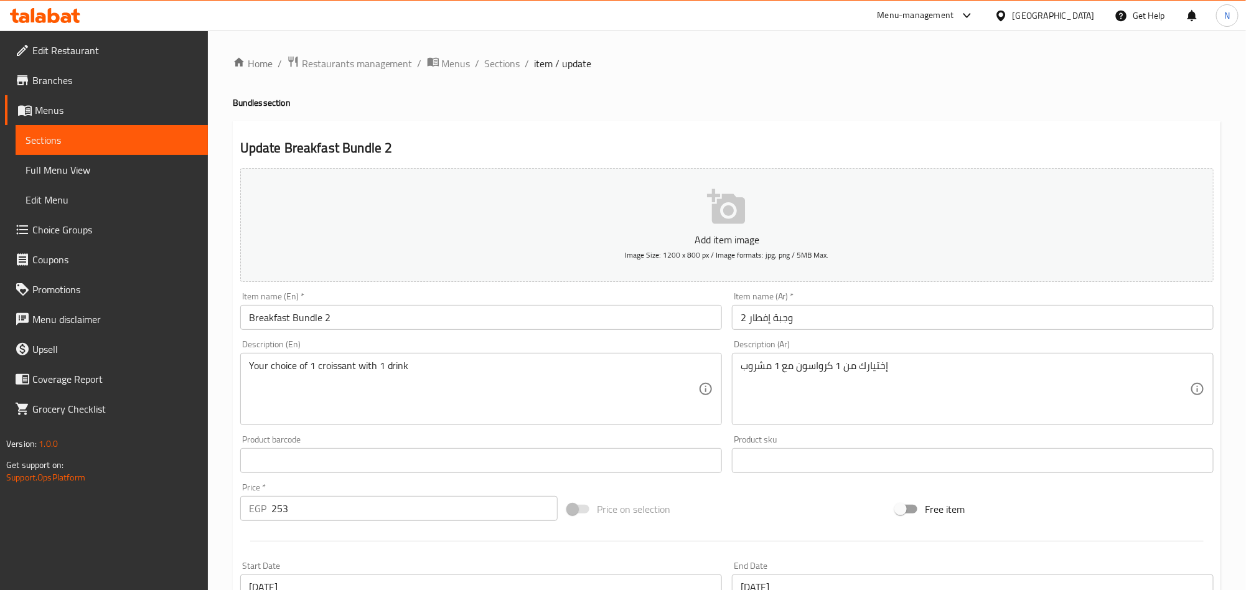
click at [505, 73] on div "Home / Restaurants management / Menus / Sections / item / update Bundles sectio…" at bounding box center [727, 490] width 988 height 871
click at [505, 71] on span "Sections" at bounding box center [502, 63] width 35 height 15
